Goal: Navigation & Orientation: Find specific page/section

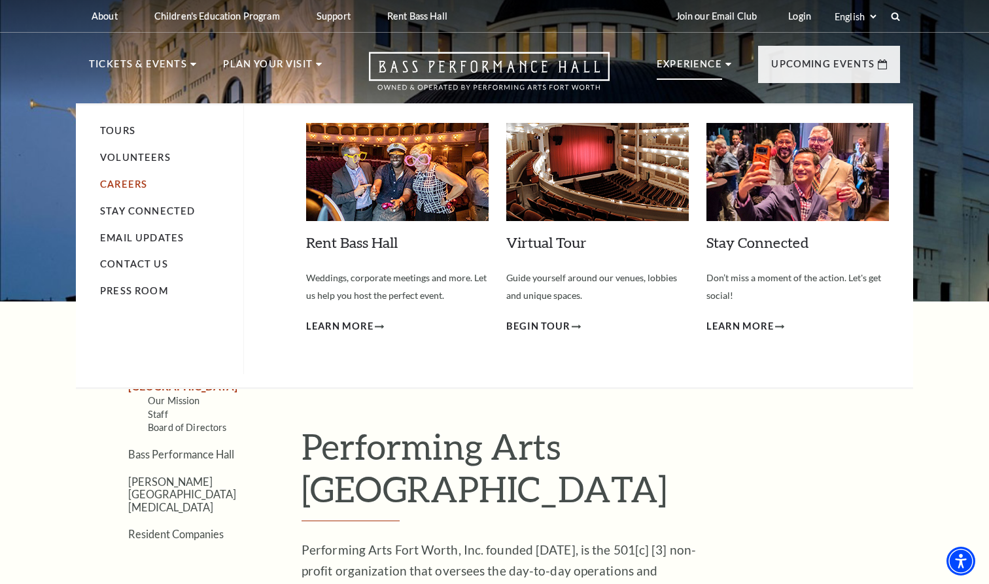
click at [118, 182] on link "Careers" at bounding box center [123, 184] width 47 height 11
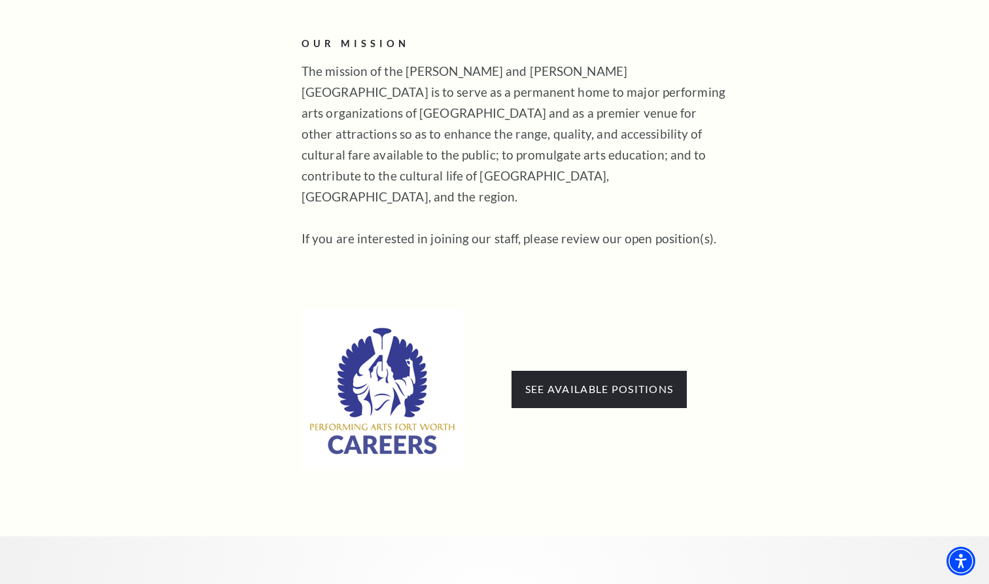
scroll to position [602, 0]
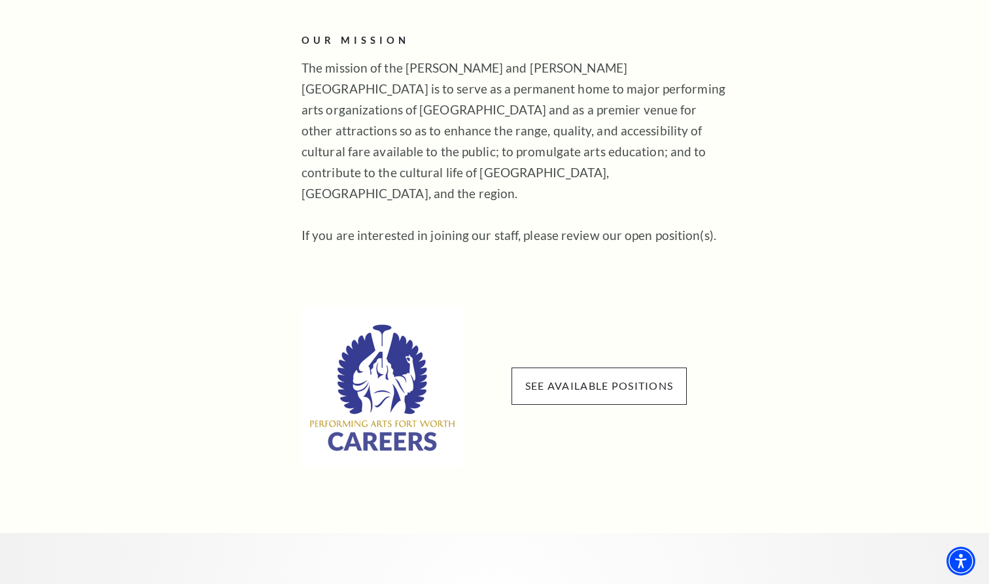
click at [552, 368] on span "See available positions" at bounding box center [599, 386] width 175 height 37
click at [562, 379] on link "See available positions" at bounding box center [599, 385] width 148 height 12
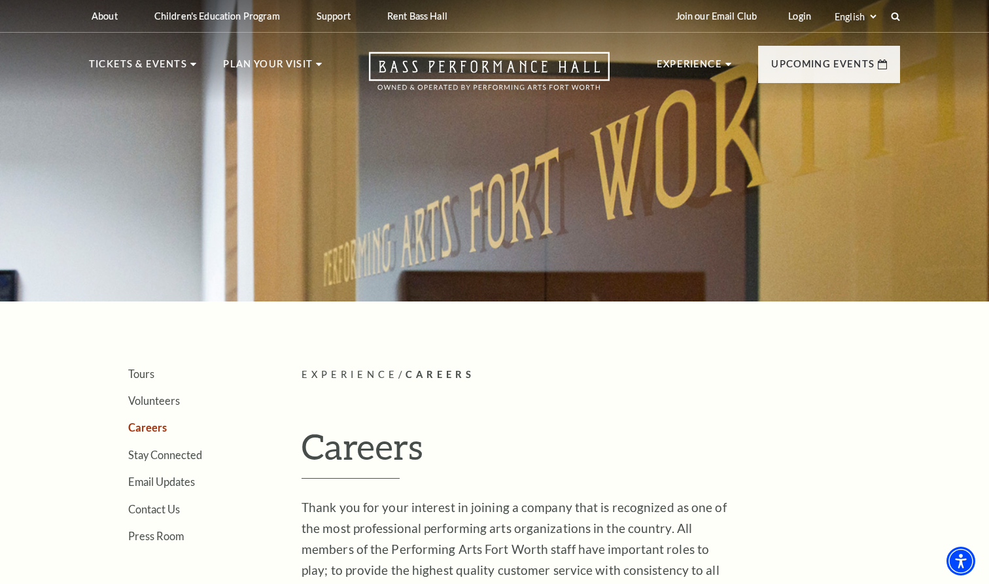
scroll to position [0, 0]
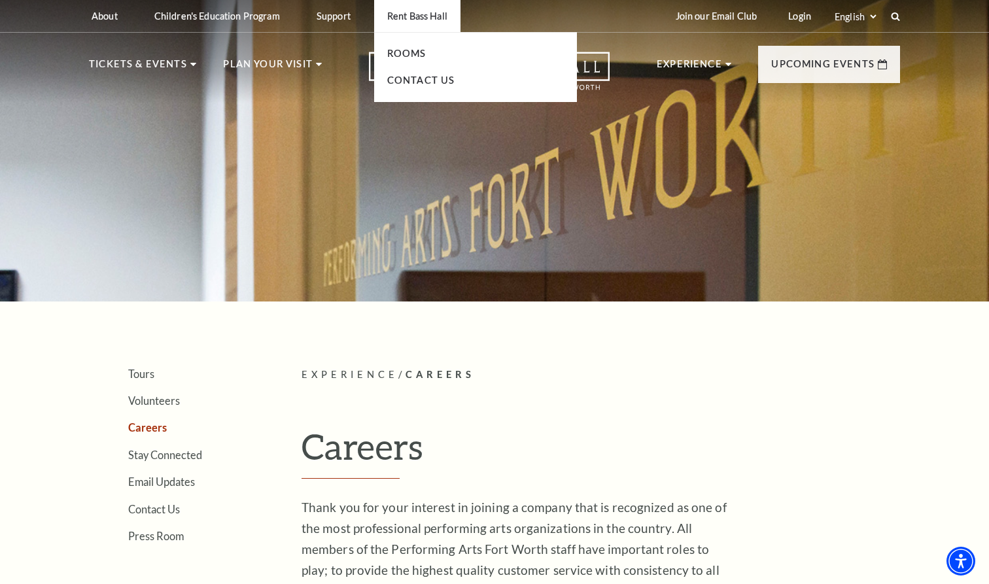
click at [398, 15] on p "Rent Bass Hall" at bounding box center [417, 15] width 60 height 11
click at [402, 49] on link "Rooms" at bounding box center [406, 53] width 39 height 11
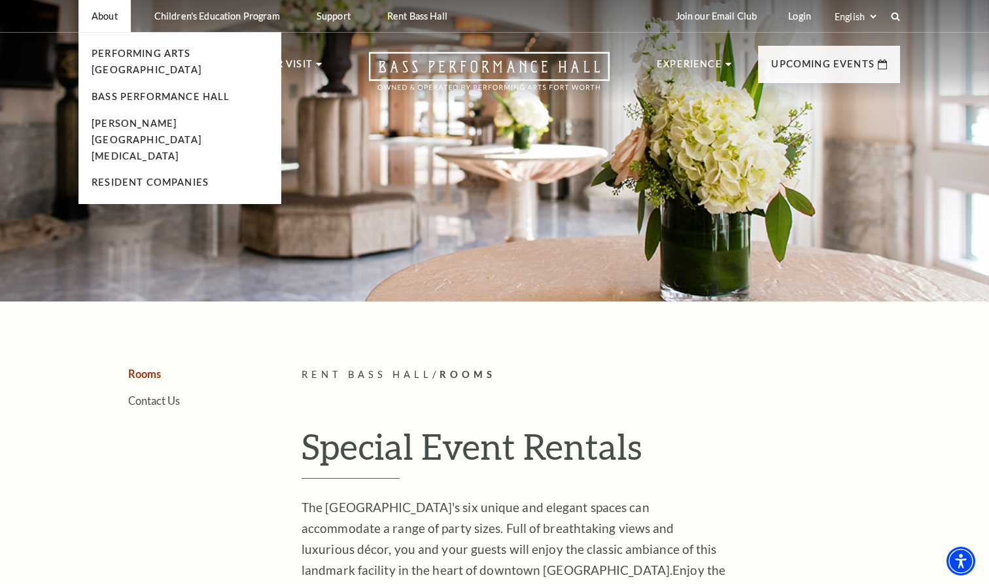
click at [101, 18] on p "About" at bounding box center [105, 15] width 26 height 11
